Goal: Task Accomplishment & Management: Manage account settings

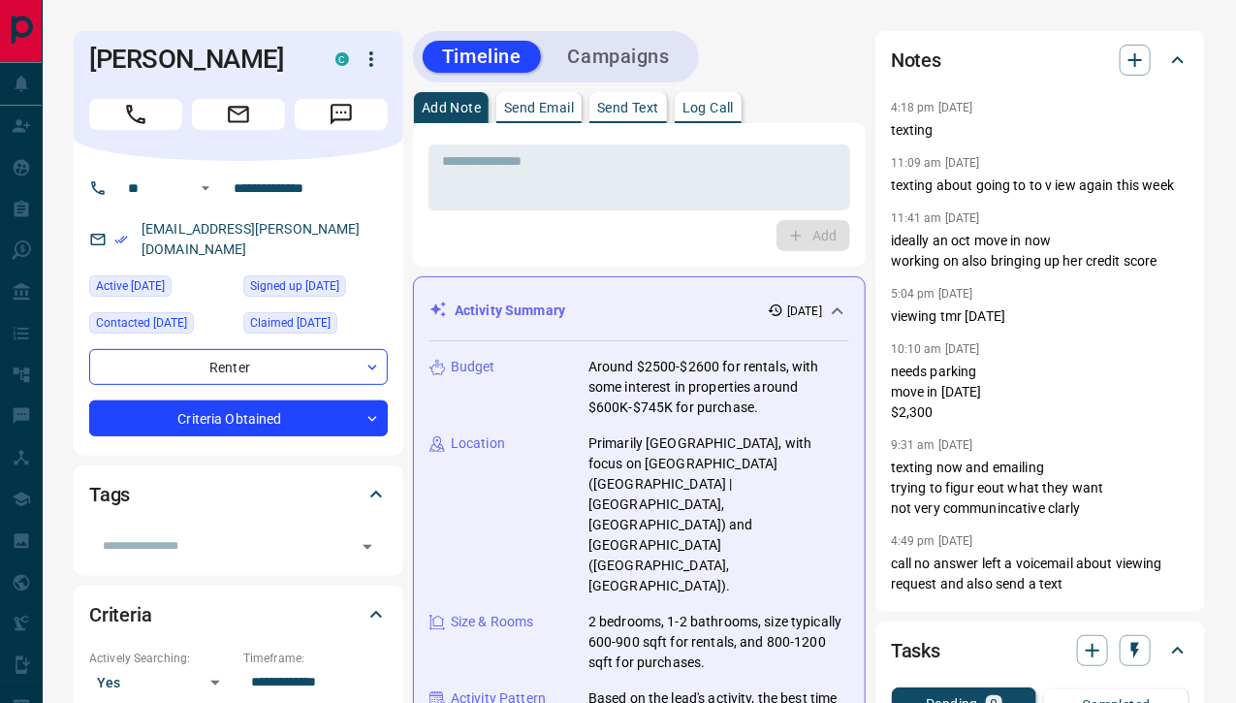
click at [622, 301] on div "Activity Summary 1 week ago" at bounding box center [628, 311] width 397 height 20
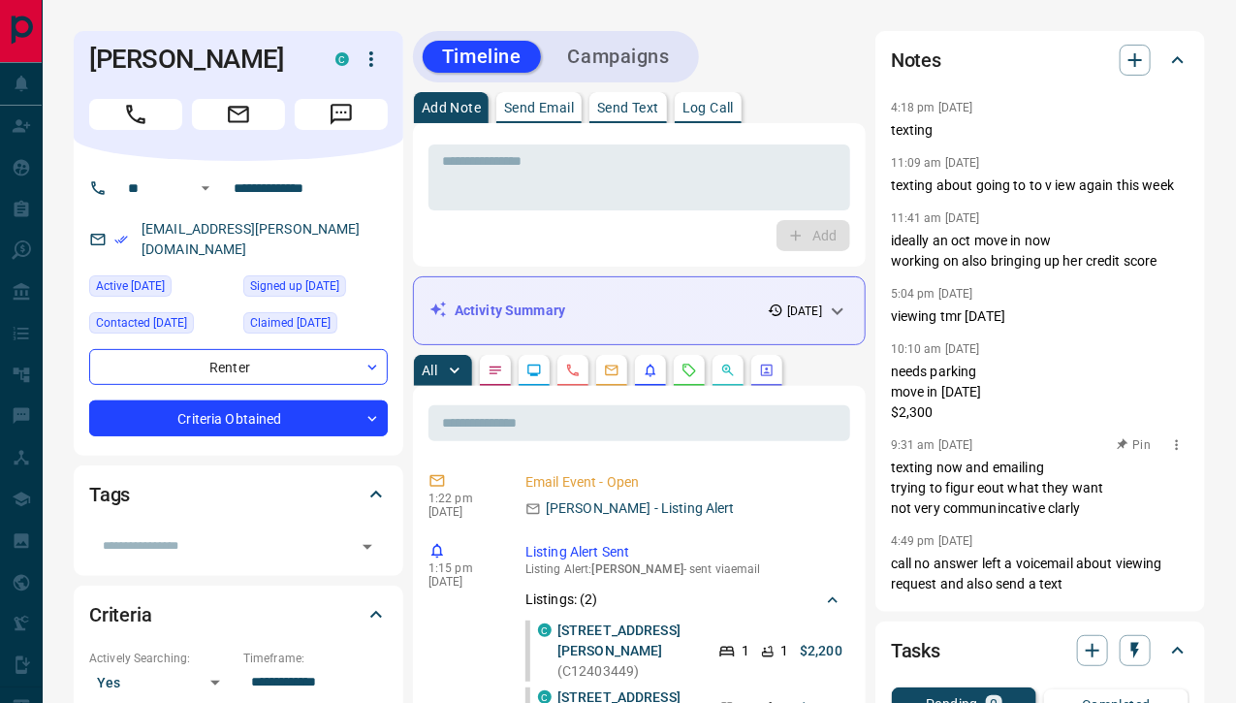
click at [946, 467] on p "texting now and emailing trying to figur eout what they want not very communinc…" at bounding box center [1040, 488] width 299 height 61
click at [682, 363] on icon "Requests" at bounding box center [690, 371] width 16 height 16
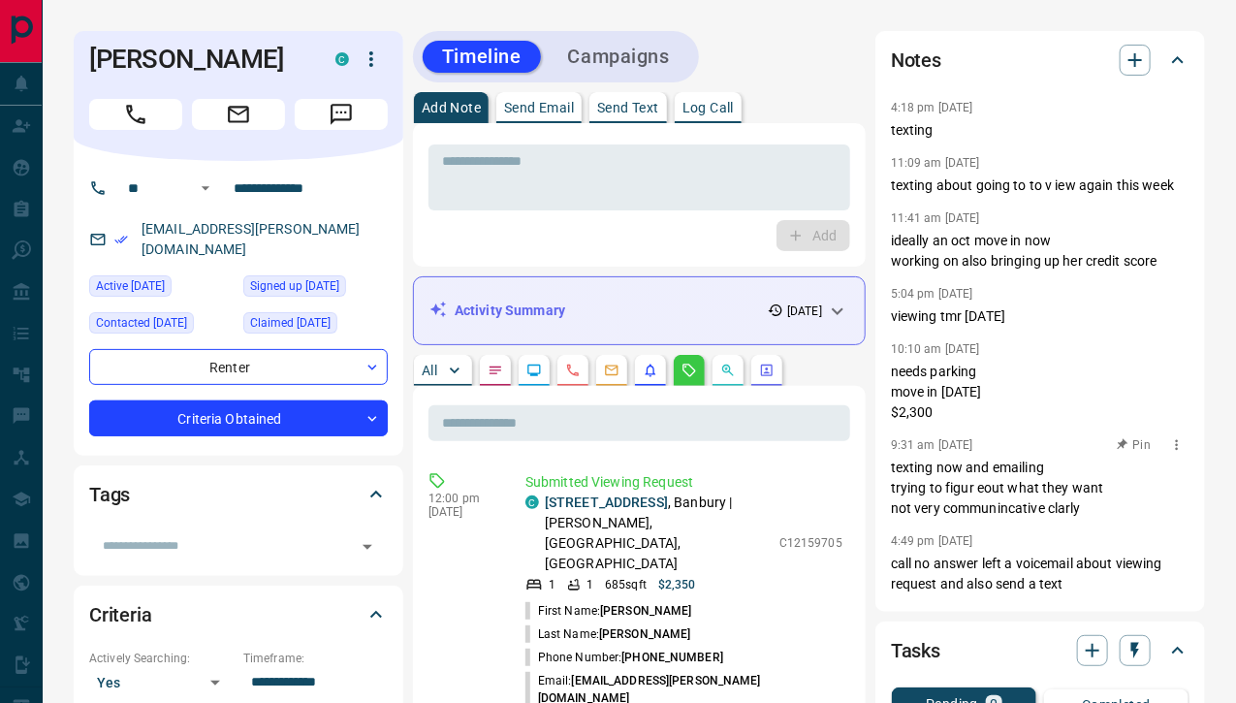
scroll to position [2, 0]
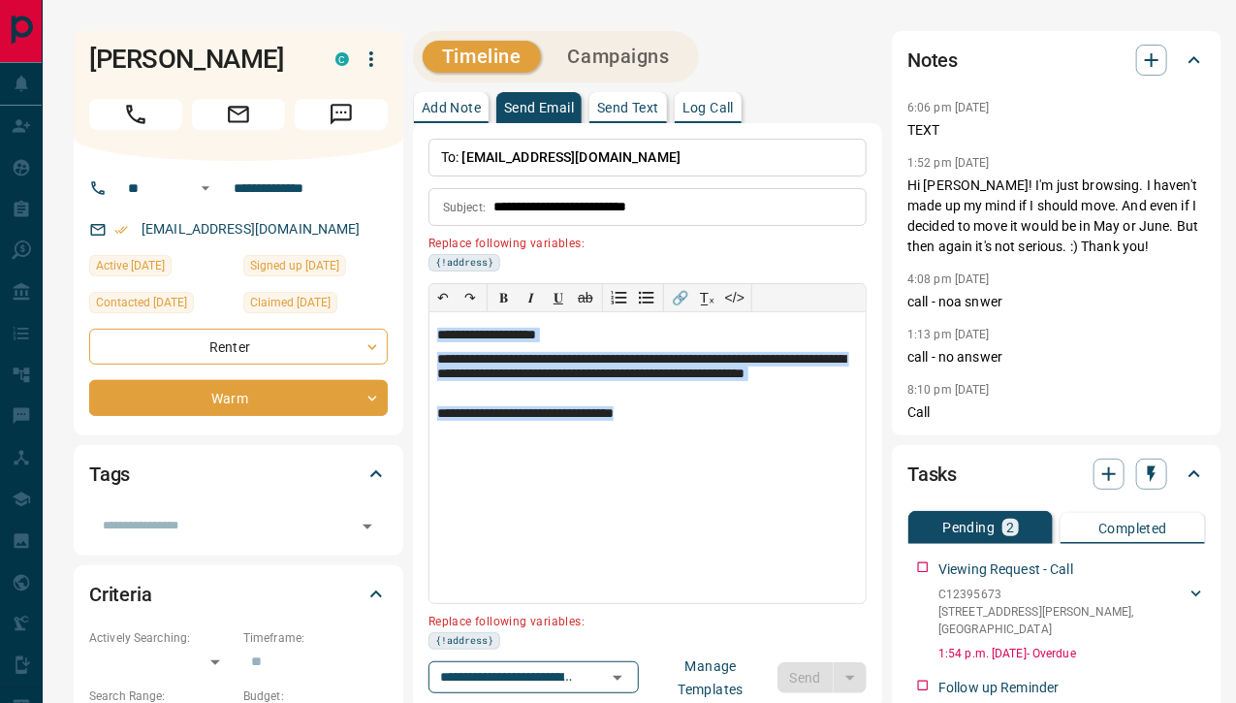
click at [712, 108] on button "Log Call" at bounding box center [708, 107] width 67 height 31
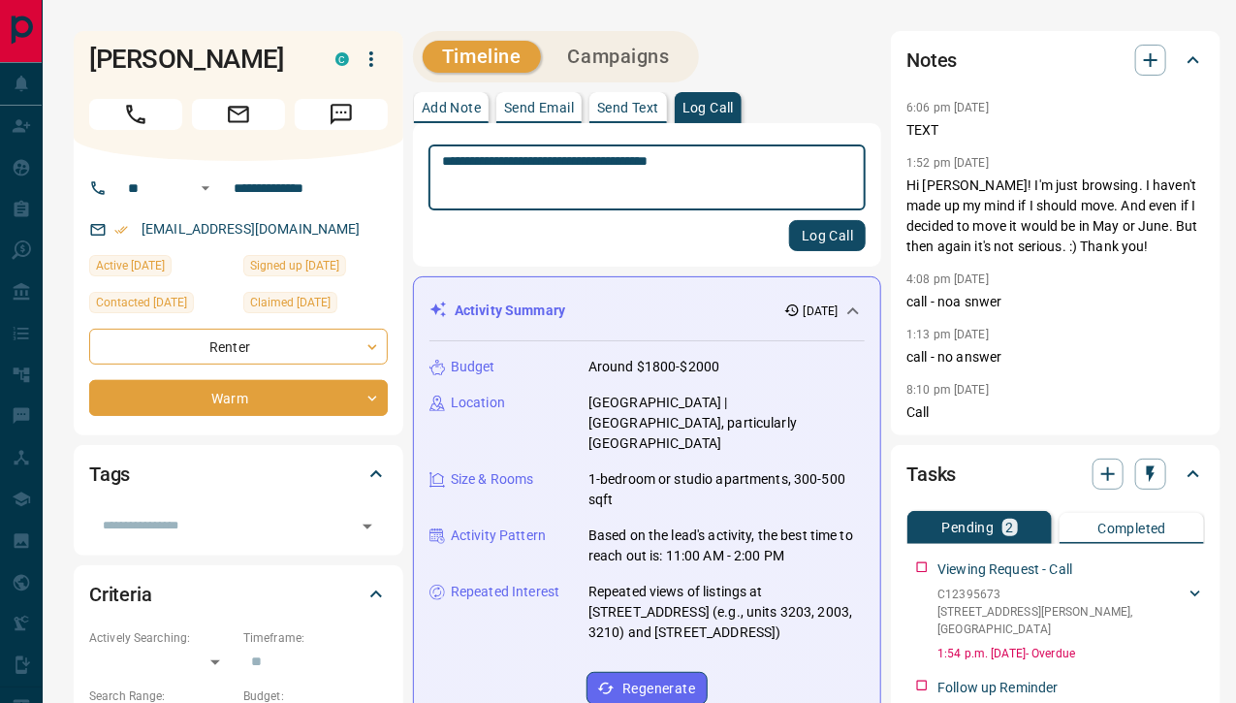
type textarea "**********"
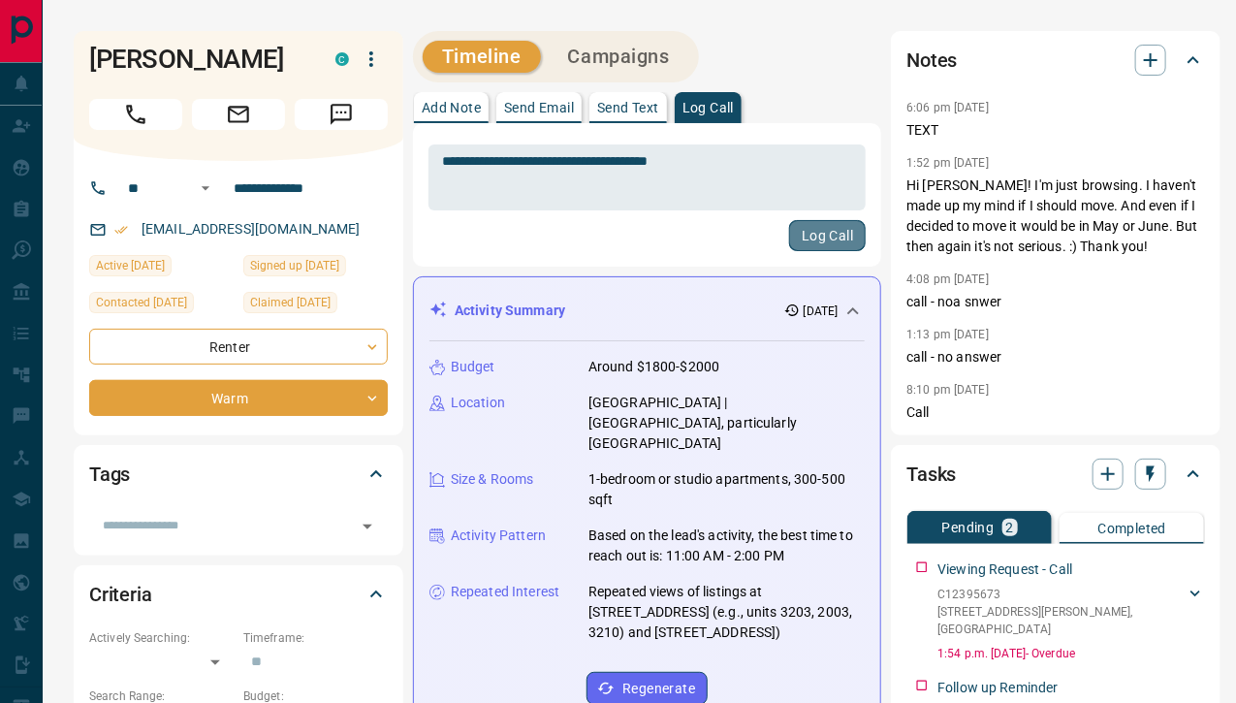
click at [797, 224] on button "Log Call" at bounding box center [827, 235] width 77 height 31
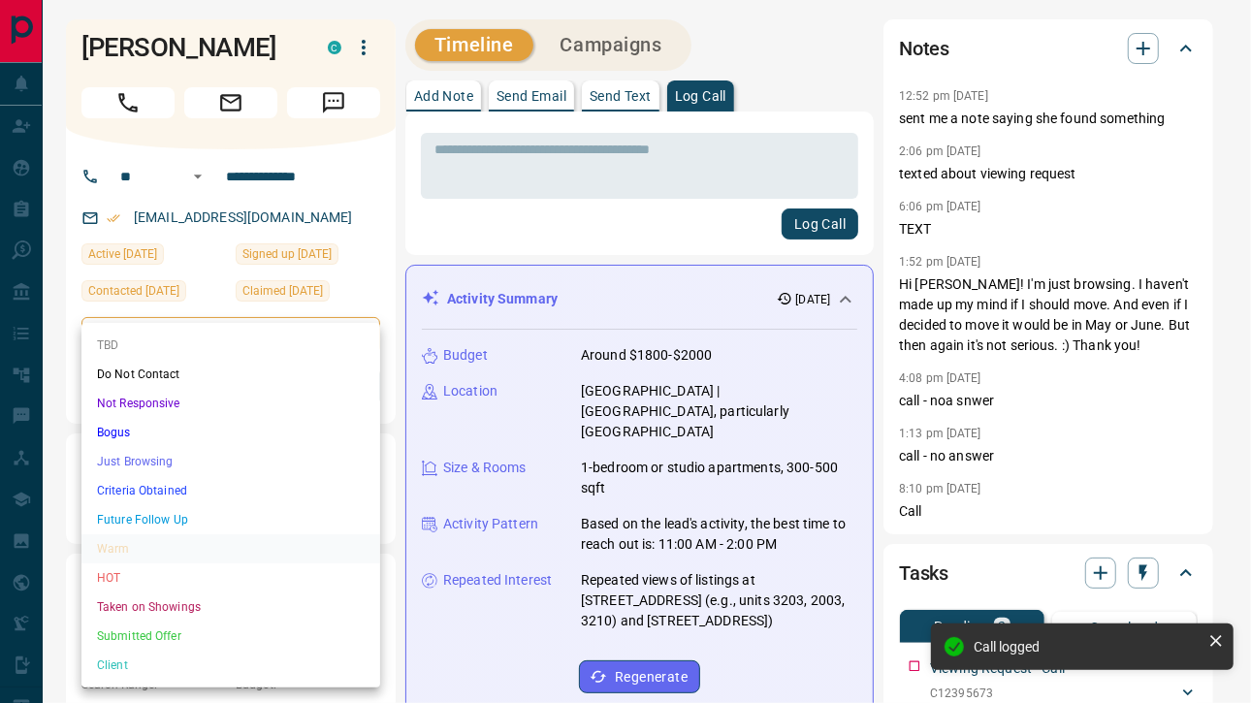
click at [189, 518] on li "Future Follow Up" at bounding box center [230, 519] width 299 height 29
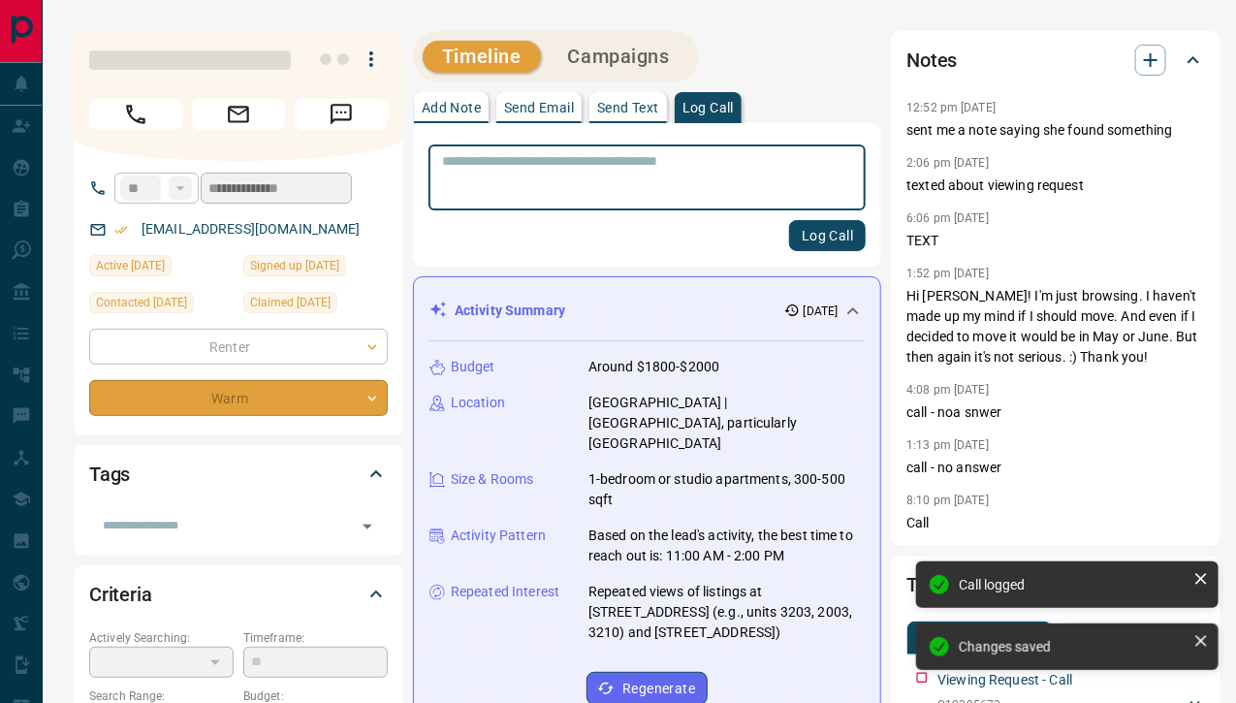
type input "*"
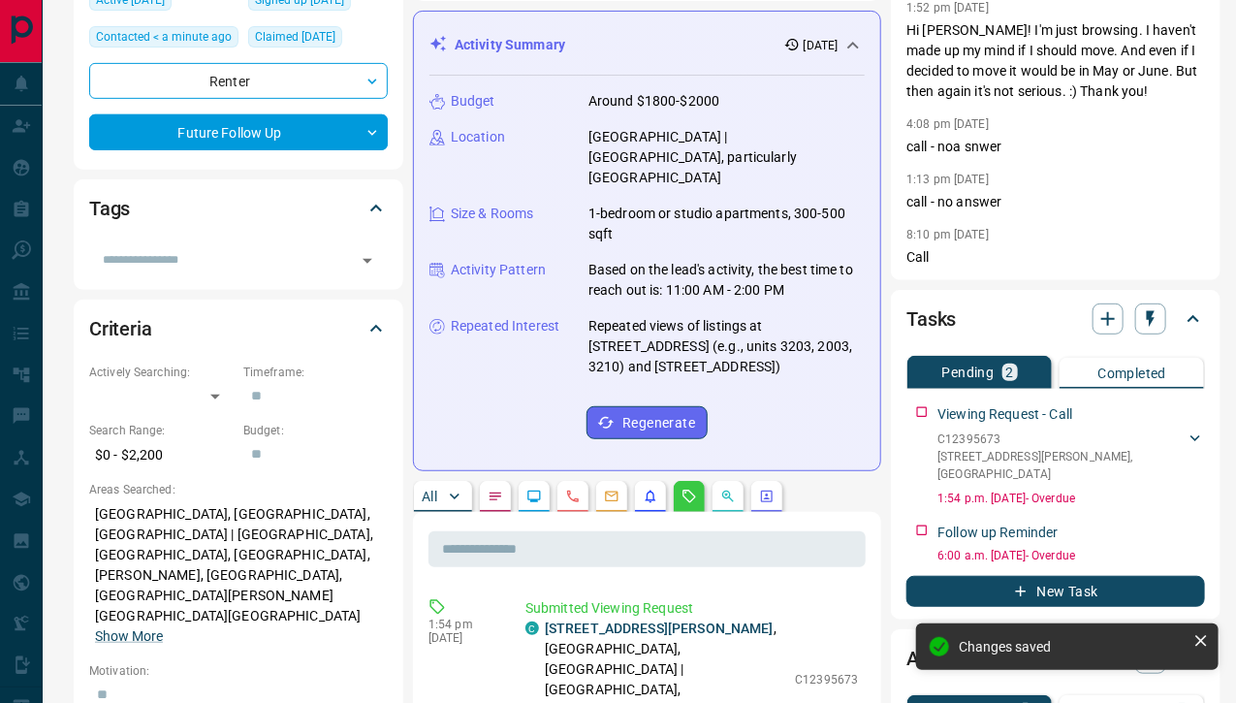
scroll to position [269, 0]
